Goal: Information Seeking & Learning: Learn about a topic

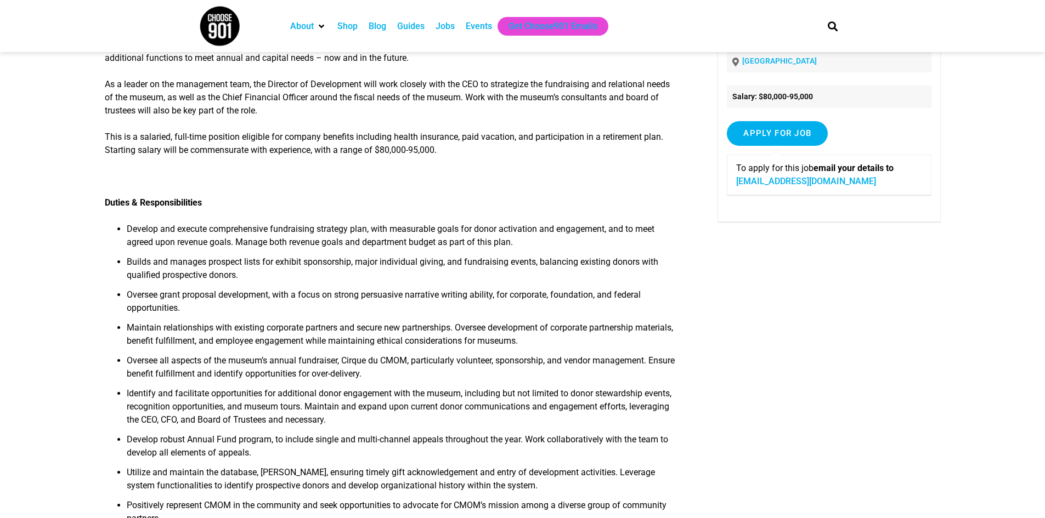
scroll to position [110, 0]
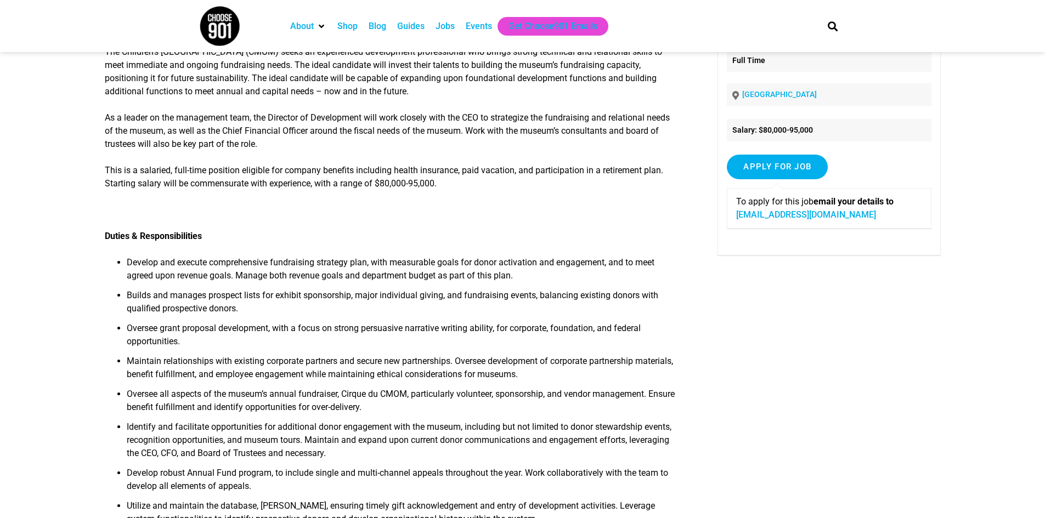
click at [445, 35] on div "Jobs" at bounding box center [445, 26] width 30 height 19
click at [448, 22] on div "Jobs" at bounding box center [444, 26] width 19 height 13
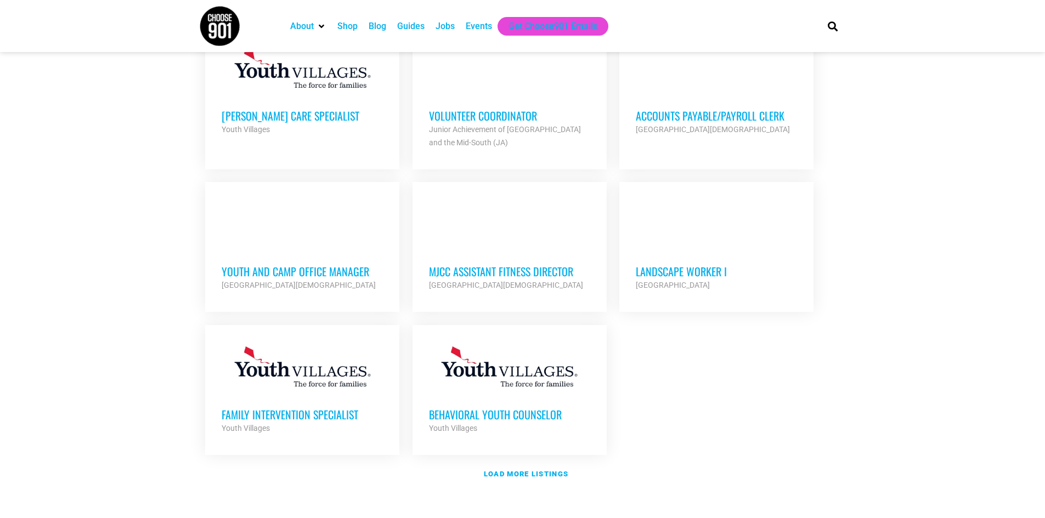
scroll to position [1152, 0]
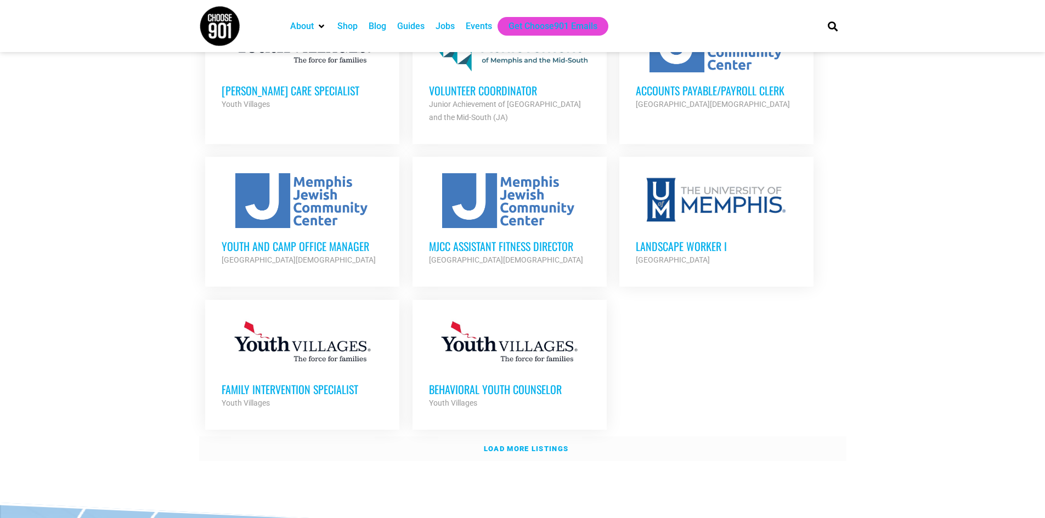
click at [536, 437] on link "Load more listings" at bounding box center [522, 449] width 647 height 25
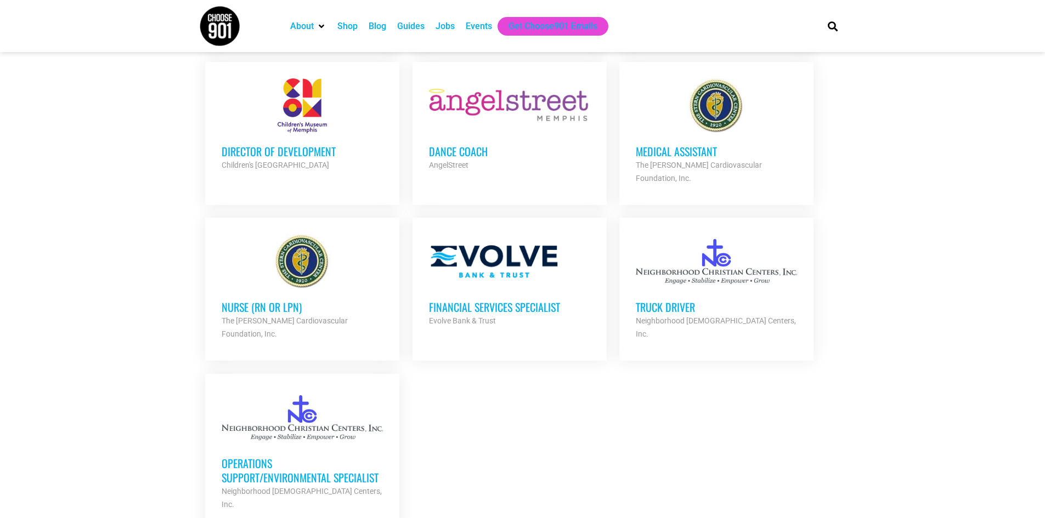
scroll to position [2193, 0]
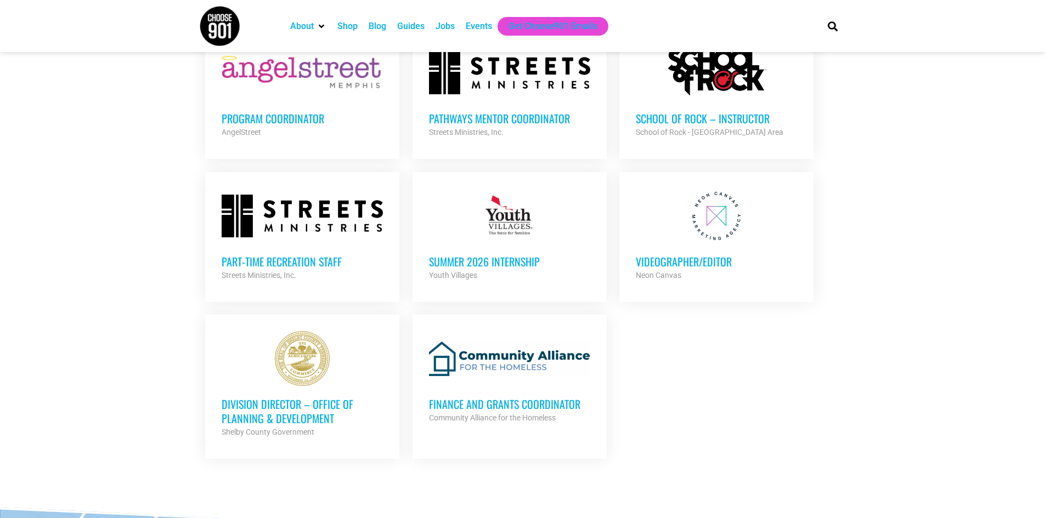
scroll to position [2852, 0]
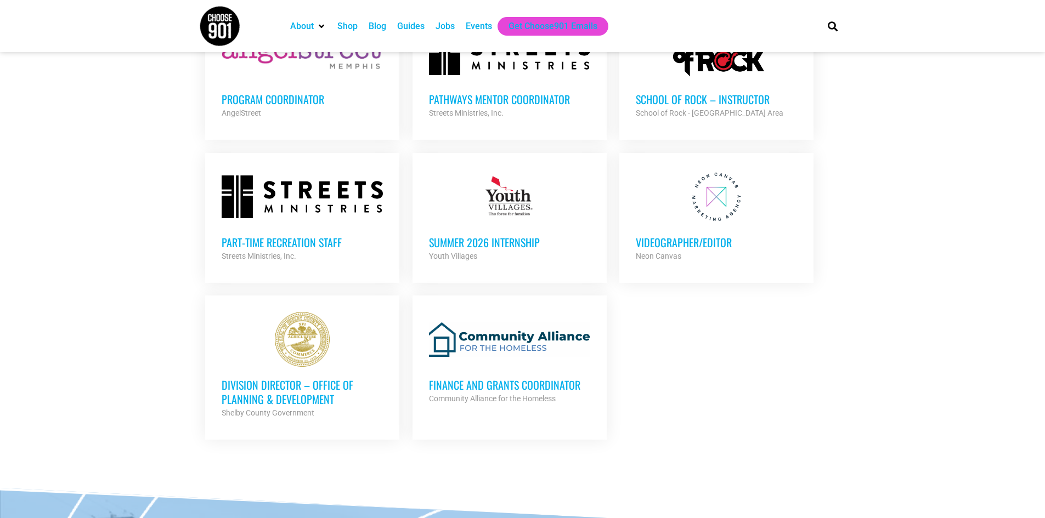
click at [506, 378] on h3 "Finance and Grants Coordinator" at bounding box center [509, 385] width 161 height 14
click at [278, 378] on h3 "Division Director – Office of Planning & Development" at bounding box center [302, 392] width 161 height 29
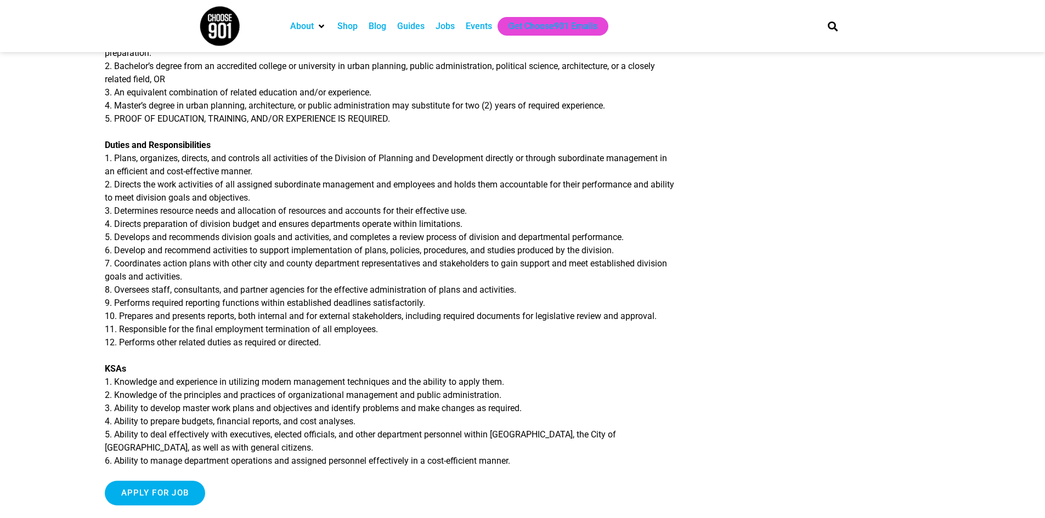
scroll to position [274, 0]
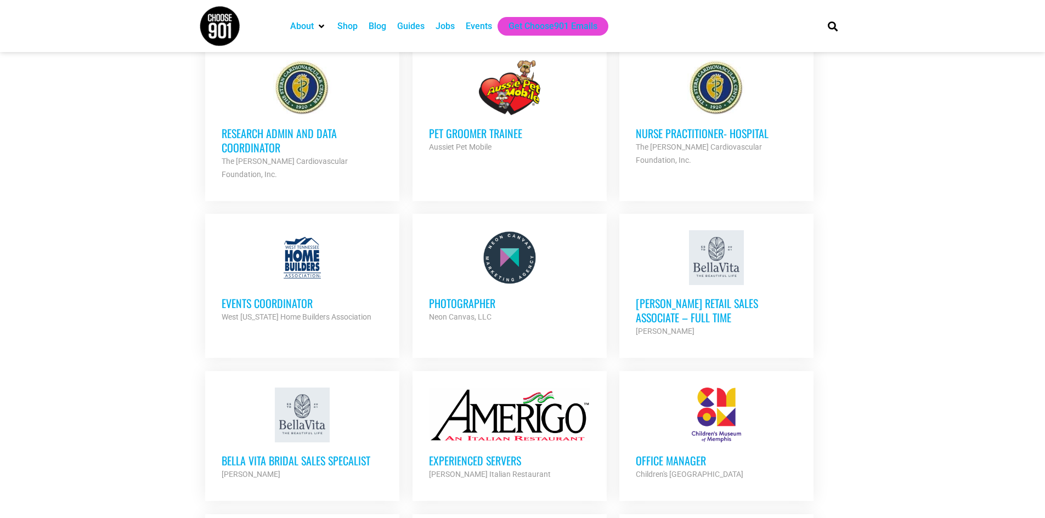
scroll to position [1700, 0]
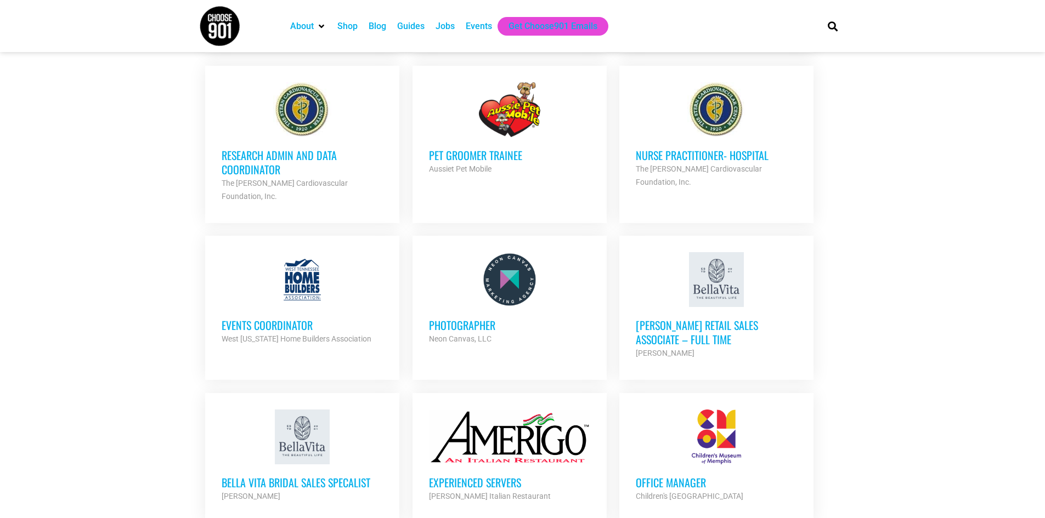
click at [286, 318] on h3 "Events Coordinator" at bounding box center [302, 325] width 161 height 14
